Goal: Communication & Community: Answer question/provide support

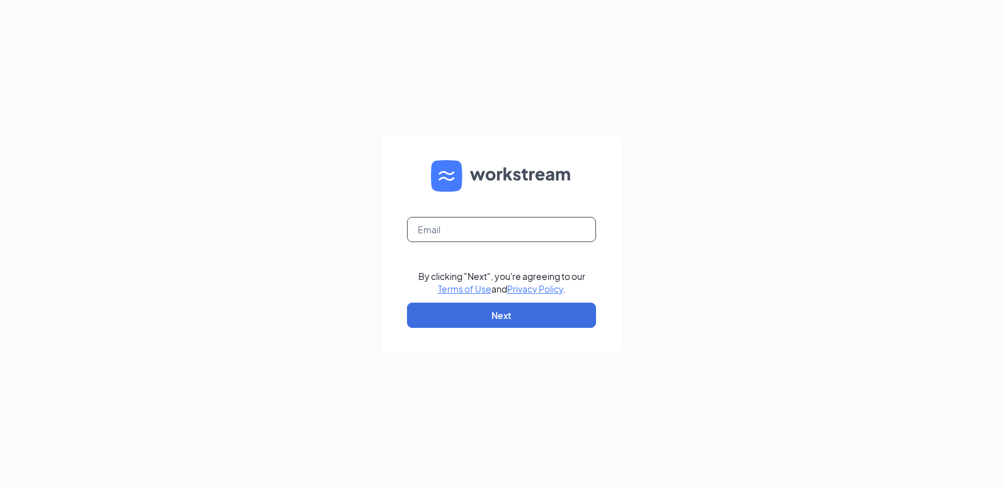
click at [456, 237] on input "text" at bounding box center [501, 229] width 189 height 25
type input "[EMAIL_ADDRESS][DOMAIN_NAME]"
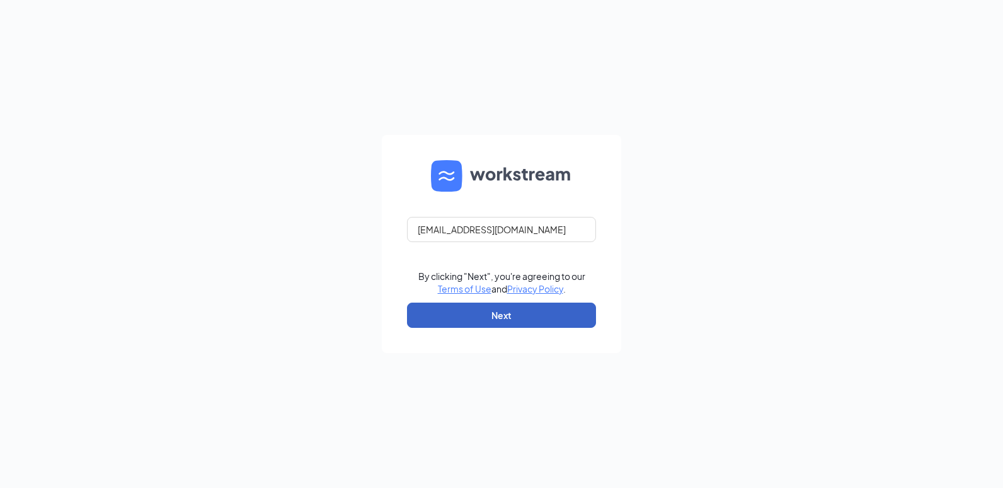
click at [481, 309] on button "Next" at bounding box center [501, 314] width 189 height 25
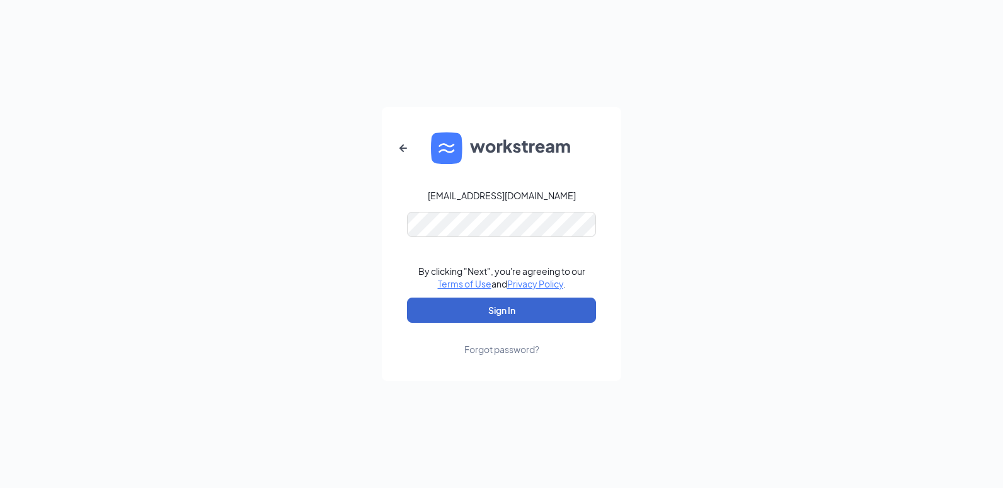
click at [481, 309] on button "Sign In" at bounding box center [501, 309] width 189 height 25
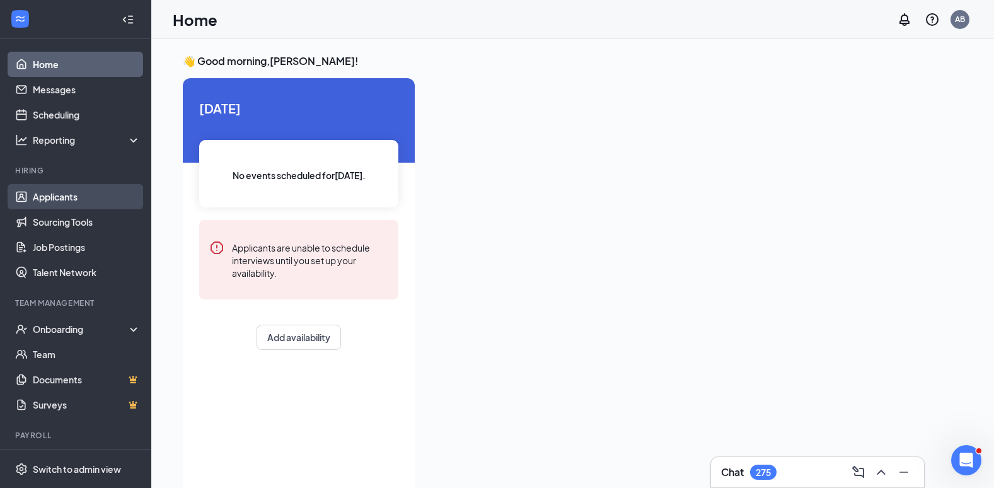
click at [74, 199] on link "Applicants" at bounding box center [87, 196] width 108 height 25
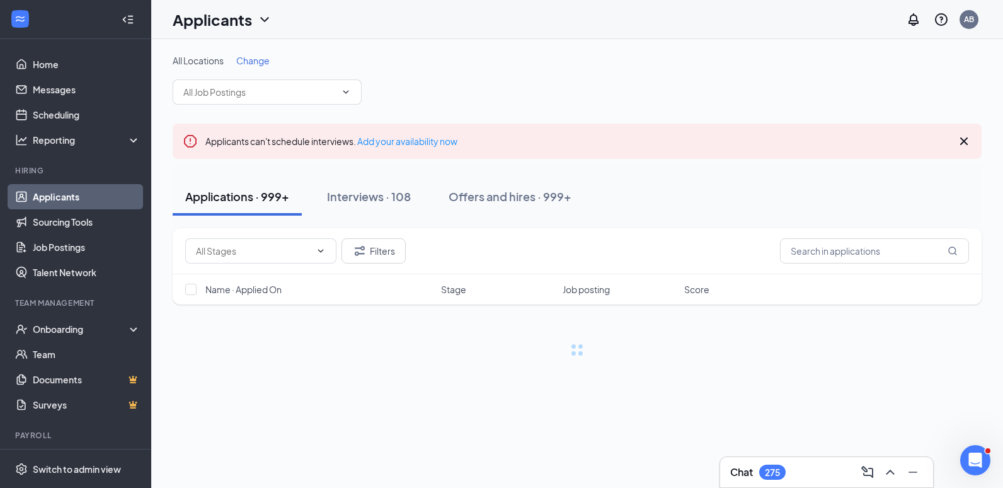
click at [256, 64] on span "Change" at bounding box center [252, 60] width 33 height 11
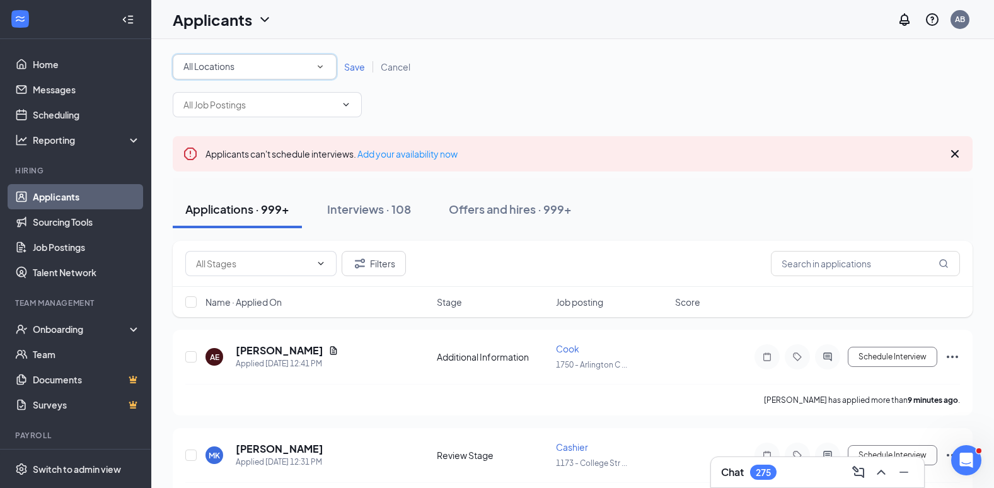
click at [321, 66] on icon "SmallChevronDown" at bounding box center [319, 66] width 11 height 11
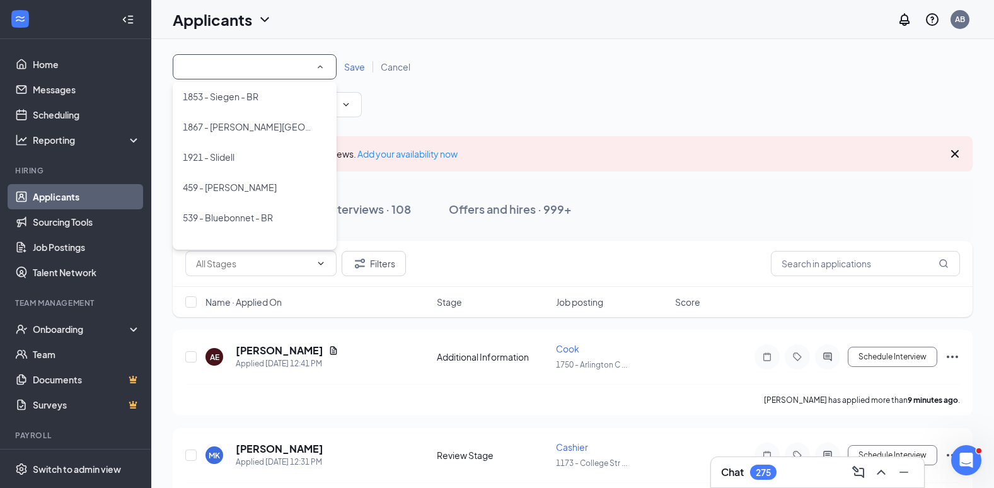
scroll to position [222, 0]
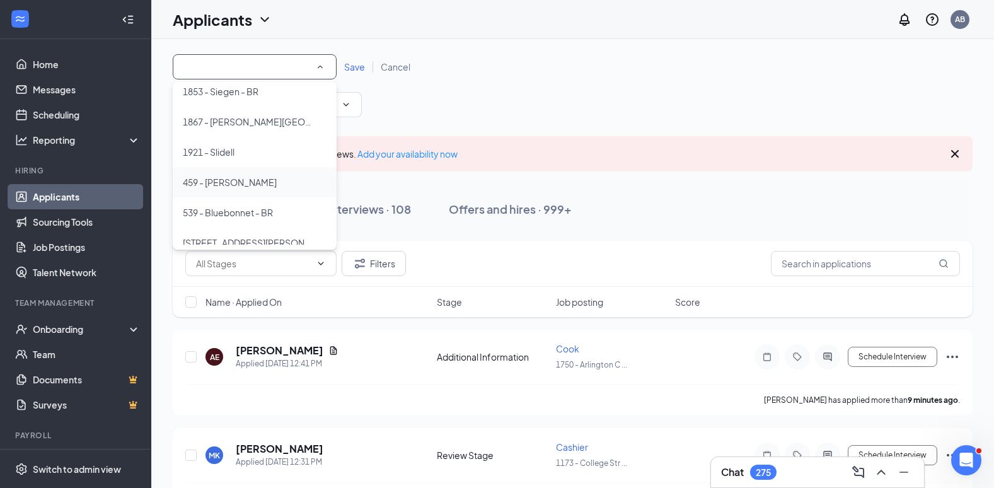
click at [216, 178] on span "459 - [PERSON_NAME]" at bounding box center [230, 181] width 94 height 11
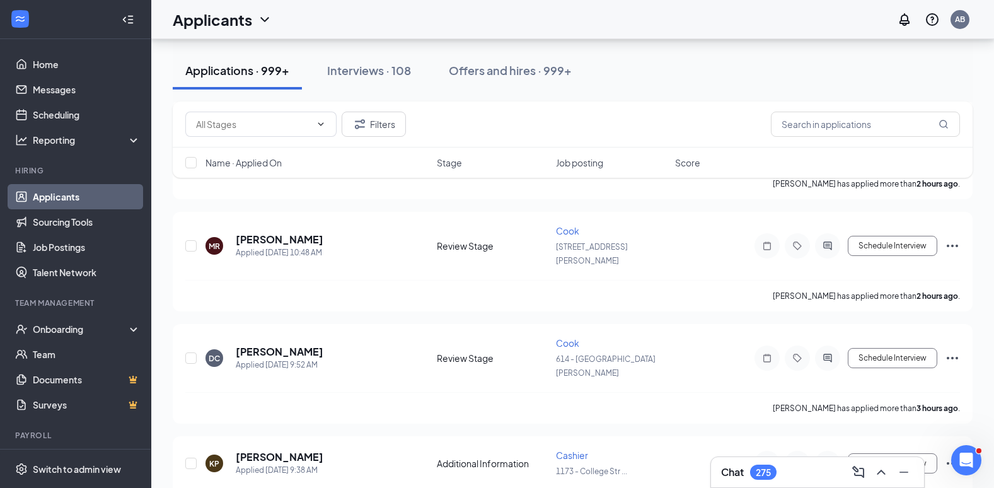
scroll to position [0, 0]
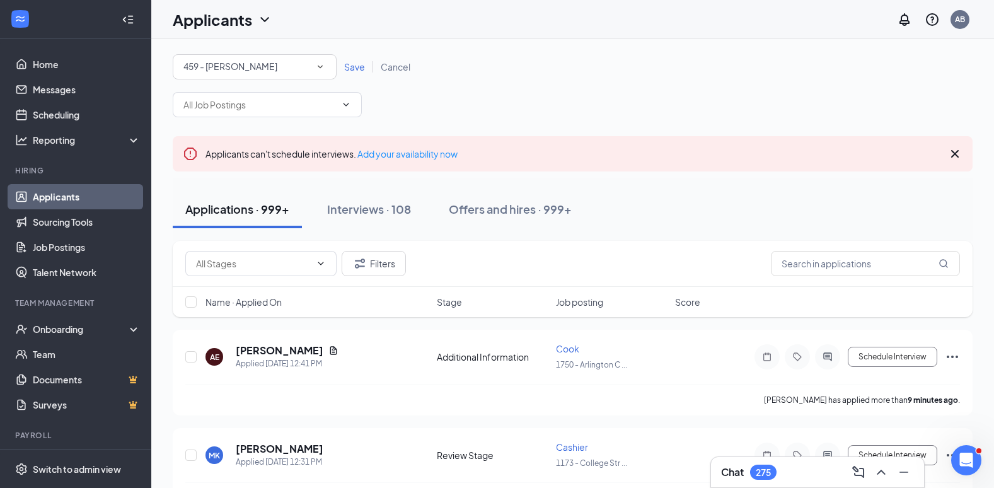
click at [355, 70] on span "Save" at bounding box center [354, 66] width 21 height 11
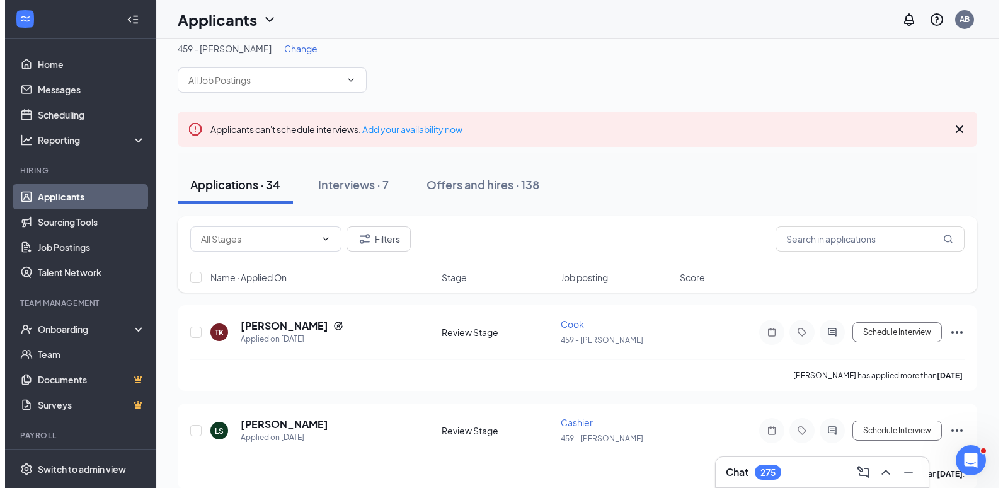
scroll to position [15, 0]
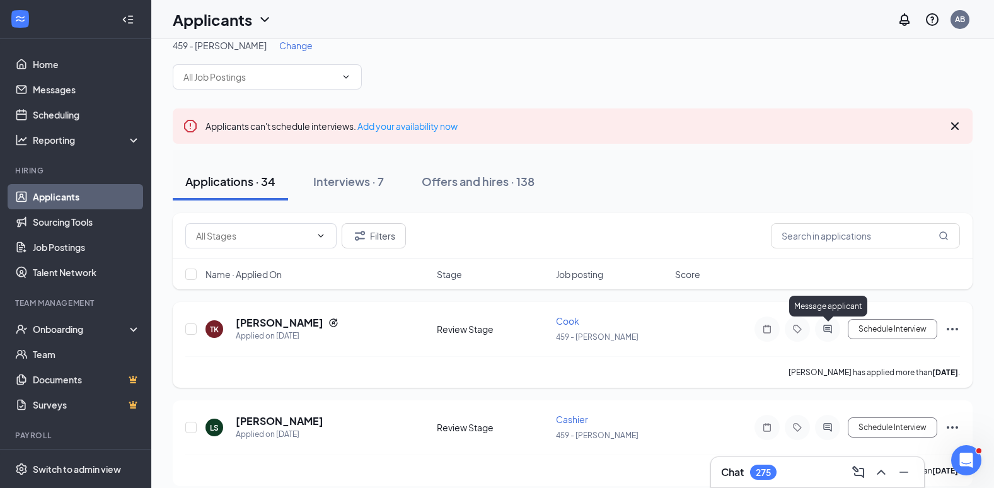
click at [826, 325] on icon "ActiveChat" at bounding box center [827, 329] width 8 height 8
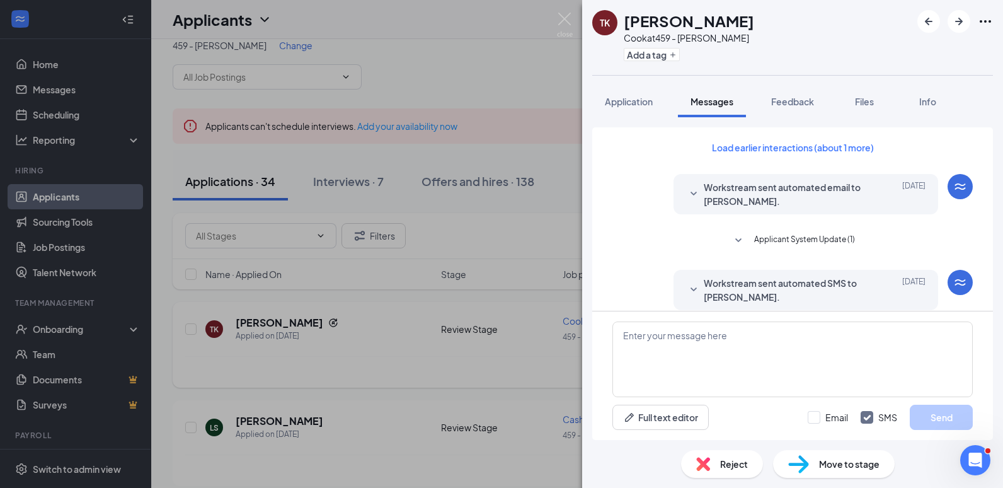
scroll to position [448, 0]
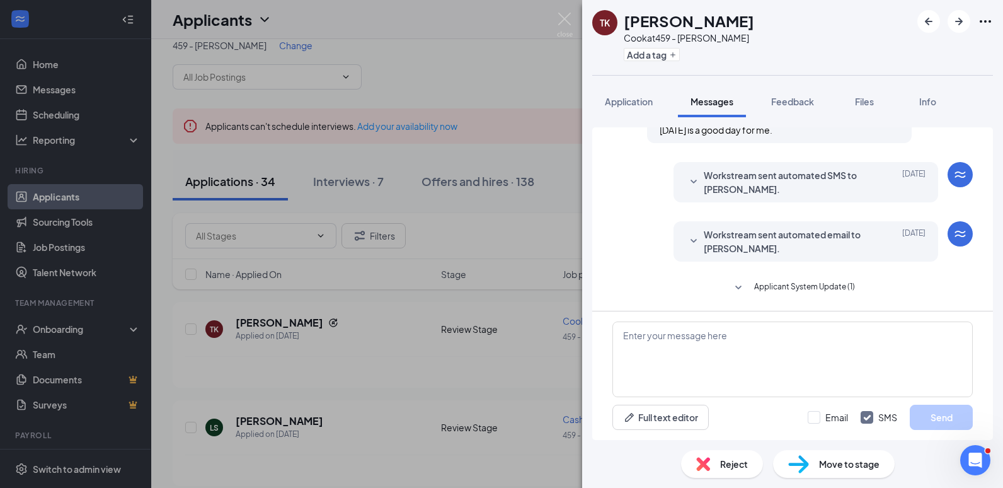
click at [498, 83] on div "TK Tori Knighten Cook at 459 - Gonzales Add a tag Application Messages Feedback…" at bounding box center [501, 244] width 1003 height 488
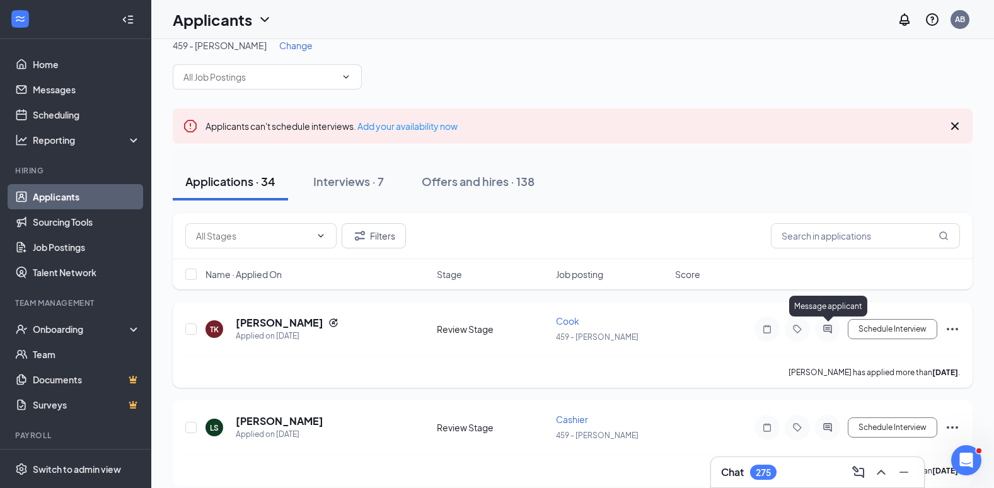
click at [827, 330] on icon "ActiveChat" at bounding box center [827, 329] width 15 height 10
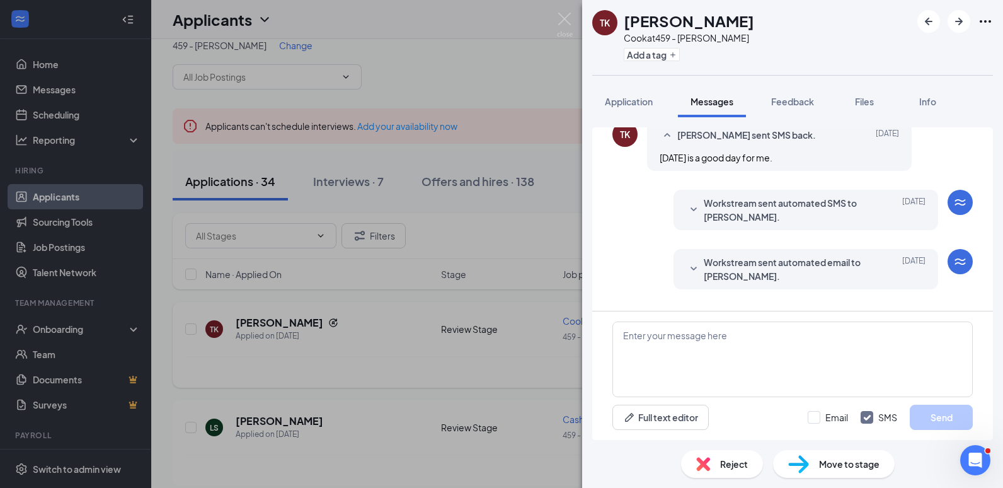
scroll to position [448, 0]
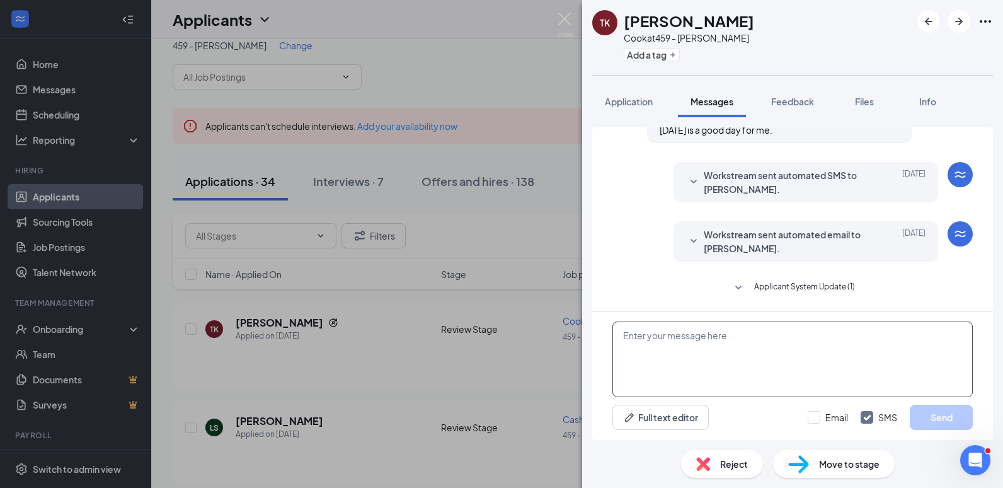
click at [788, 342] on textarea at bounding box center [793, 359] width 360 height 76
click at [815, 340] on textarea "would like to see if you would like to come for" at bounding box center [793, 359] width 360 height 76
type textarea "would like to see if you would like to come for an interview Tuesday -Thursday …"
click at [928, 426] on button "Send" at bounding box center [941, 417] width 63 height 25
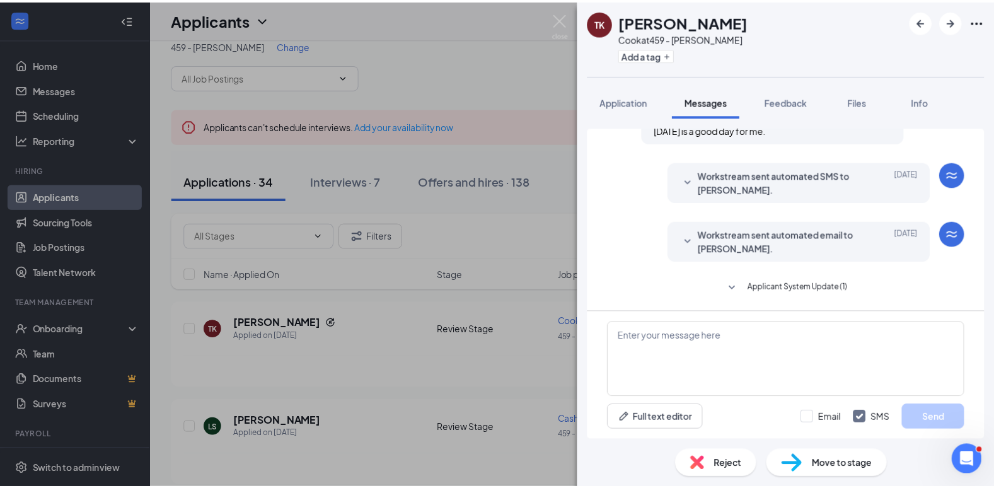
scroll to position [543, 0]
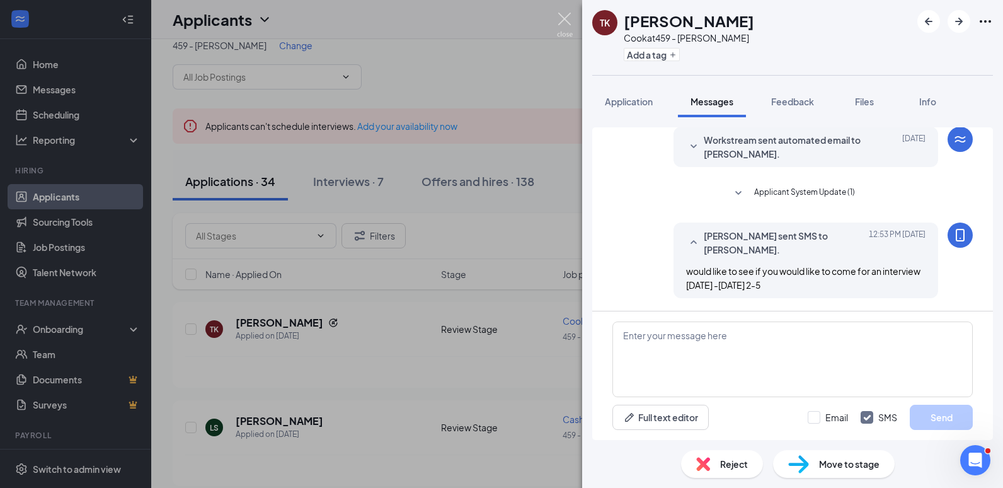
click at [567, 25] on img at bounding box center [565, 25] width 16 height 25
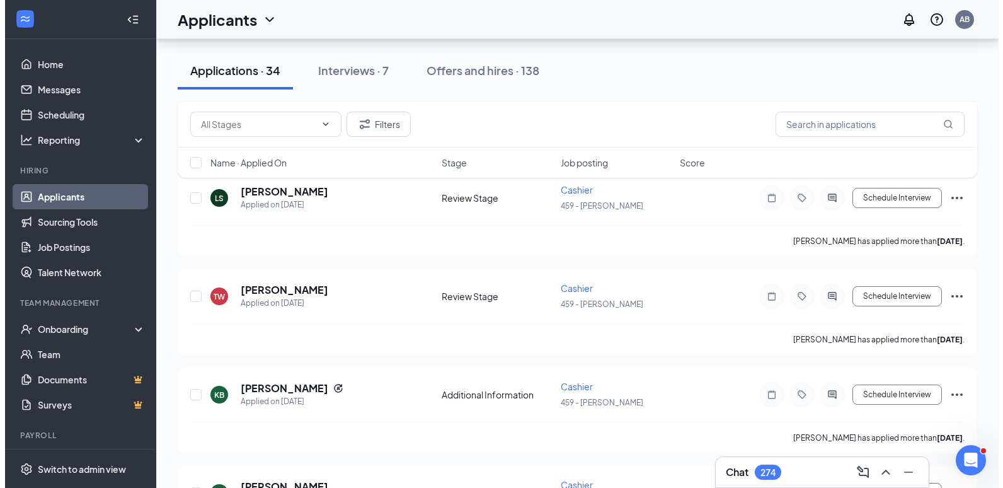
scroll to position [210, 0]
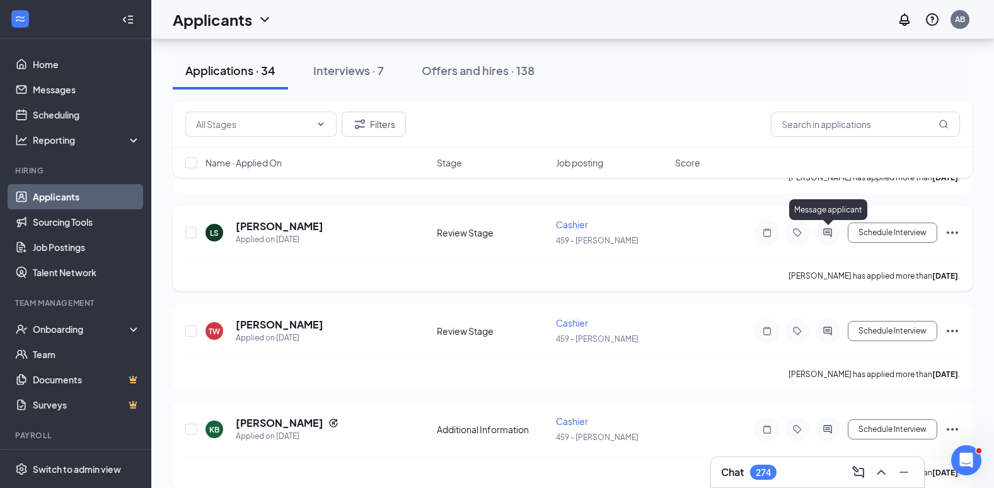
click at [824, 234] on icon "ActiveChat" at bounding box center [827, 232] width 8 height 8
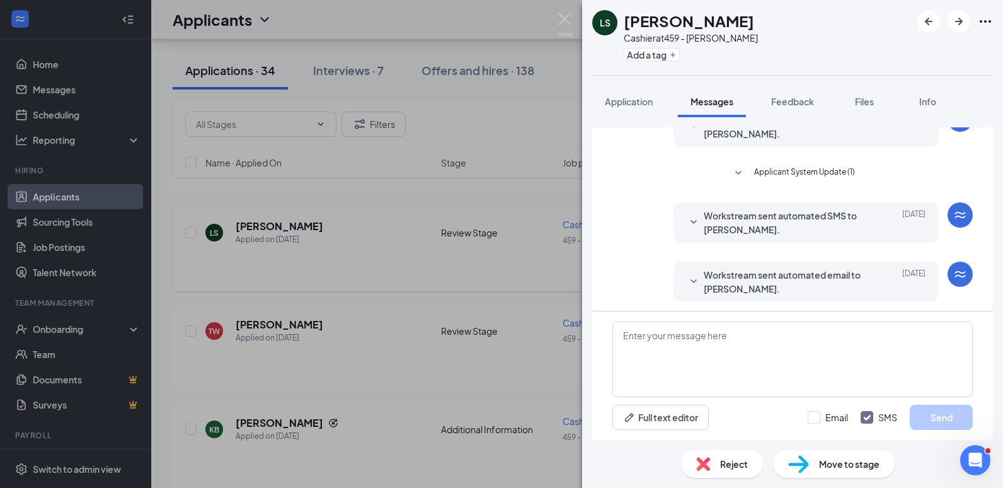
scroll to position [163, 0]
